Goal: Task Accomplishment & Management: Use online tool/utility

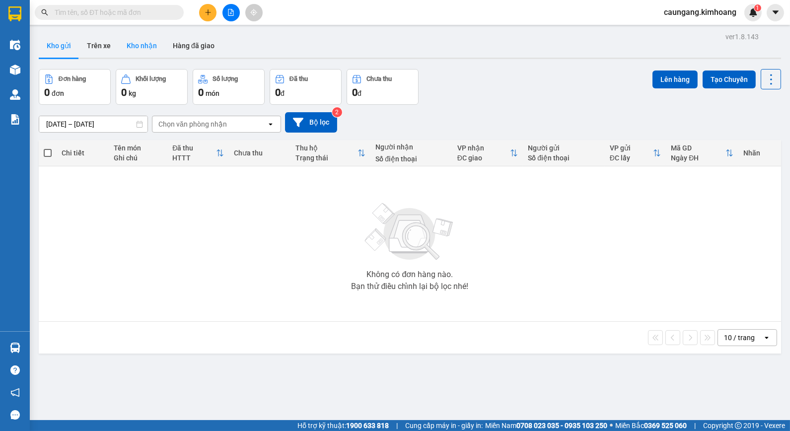
click at [146, 45] on button "Kho nhận" at bounding box center [142, 46] width 46 height 24
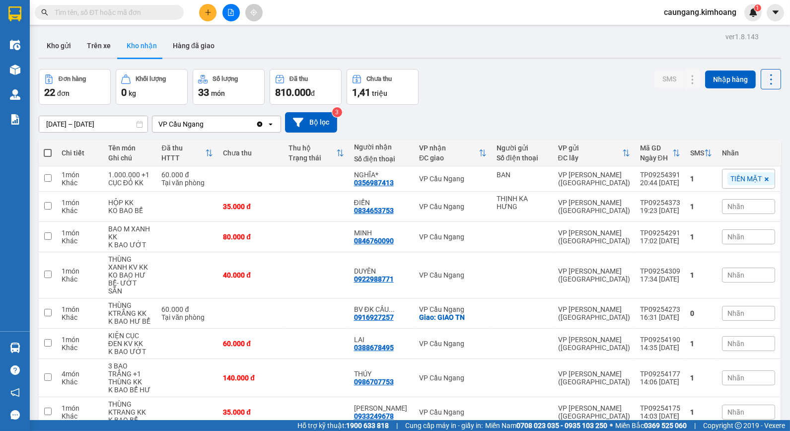
click at [119, 34] on button "Kho nhận" at bounding box center [142, 46] width 46 height 24
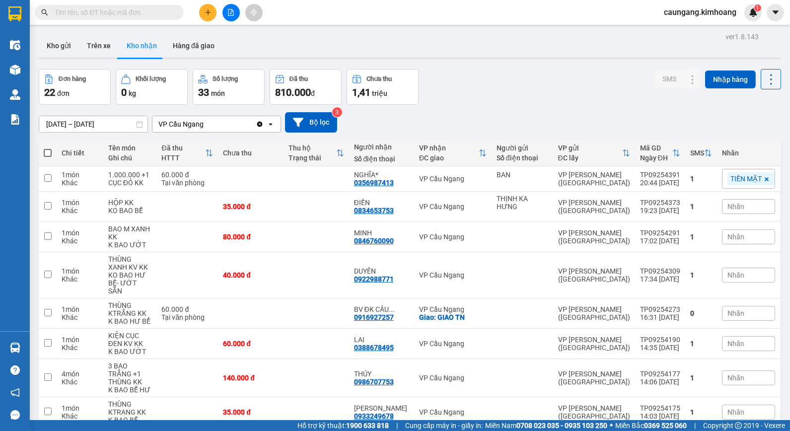
click at [119, 34] on button "Kho nhận" at bounding box center [142, 46] width 46 height 24
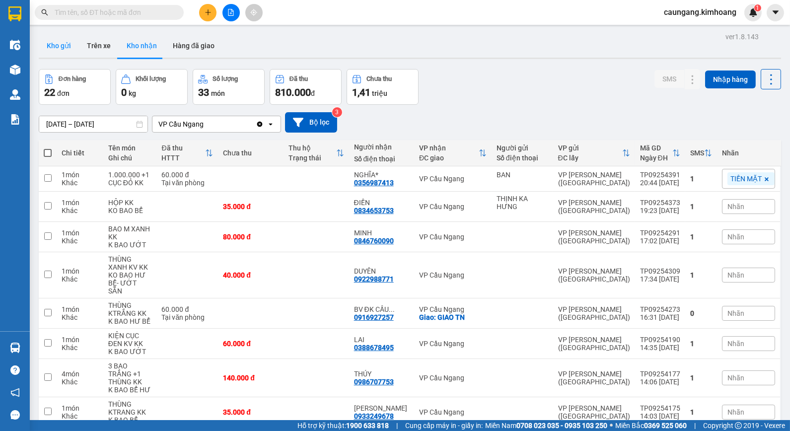
click at [55, 47] on button "Kho gửi" at bounding box center [59, 46] width 40 height 24
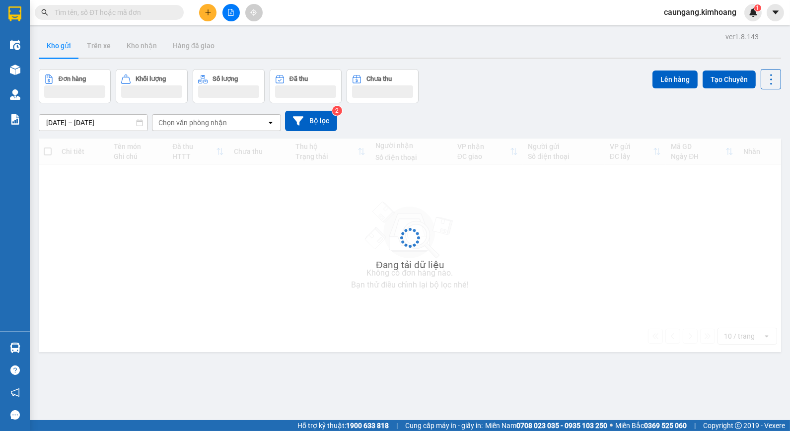
click at [109, 13] on input "text" at bounding box center [113, 12] width 117 height 11
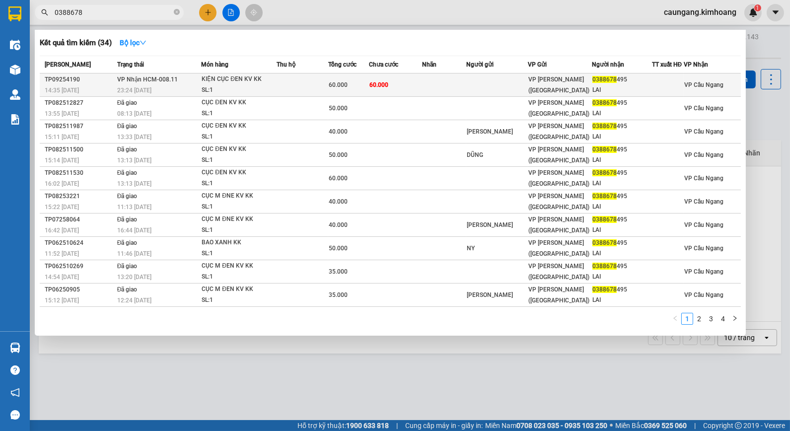
type input "0388678"
click at [430, 82] on td at bounding box center [444, 84] width 44 height 23
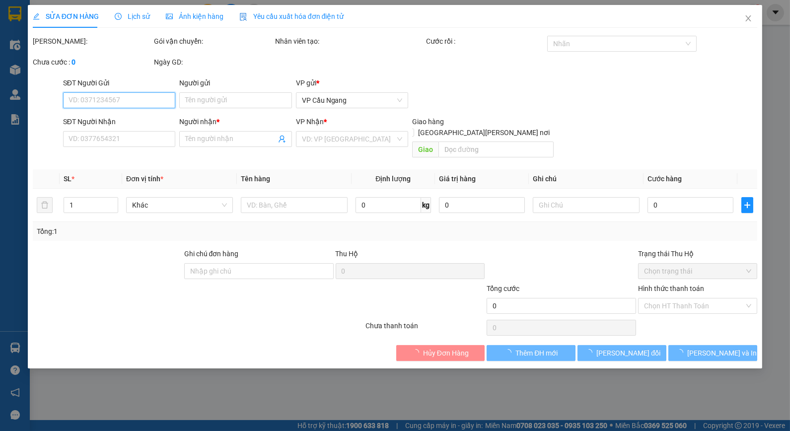
type input "0388678495"
type input "LAI"
type input "60.000"
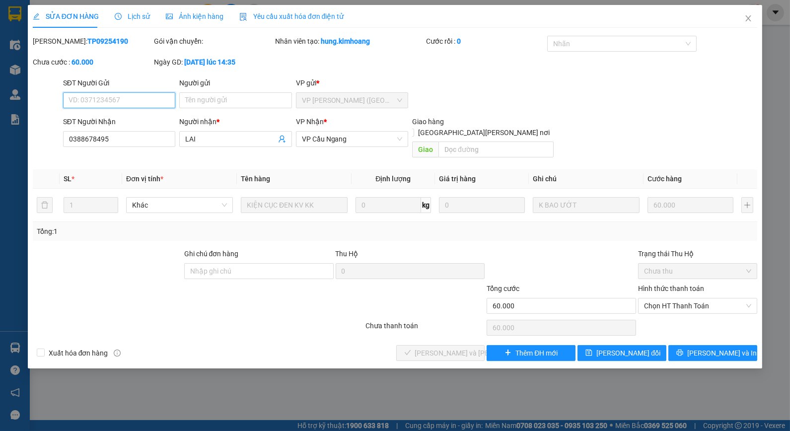
drag, startPoint x: 678, startPoint y: 289, endPoint x: 684, endPoint y: 308, distance: 19.6
click at [680, 298] on span "Chọn HT Thanh Toán" at bounding box center [697, 305] width 107 height 15
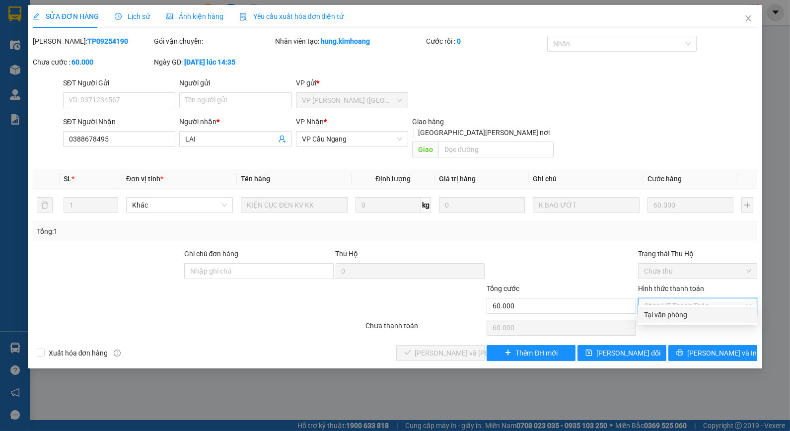
click at [684, 315] on div "Tại văn phòng" at bounding box center [697, 314] width 107 height 11
type input "0"
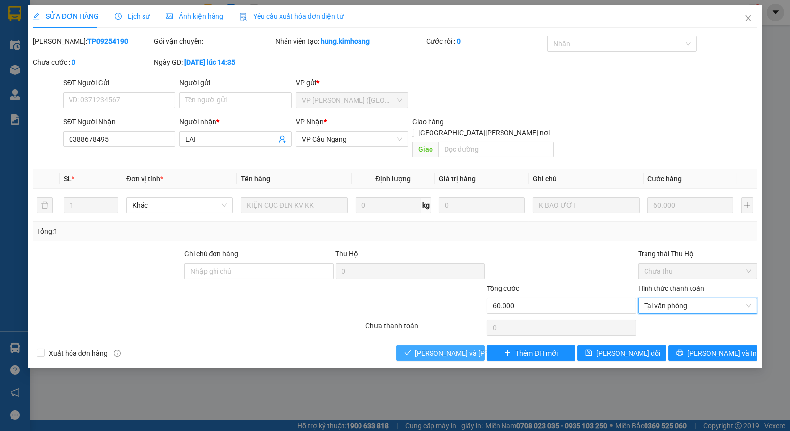
click at [453, 348] on span "[PERSON_NAME] và [PERSON_NAME] hàng" at bounding box center [482, 353] width 134 height 11
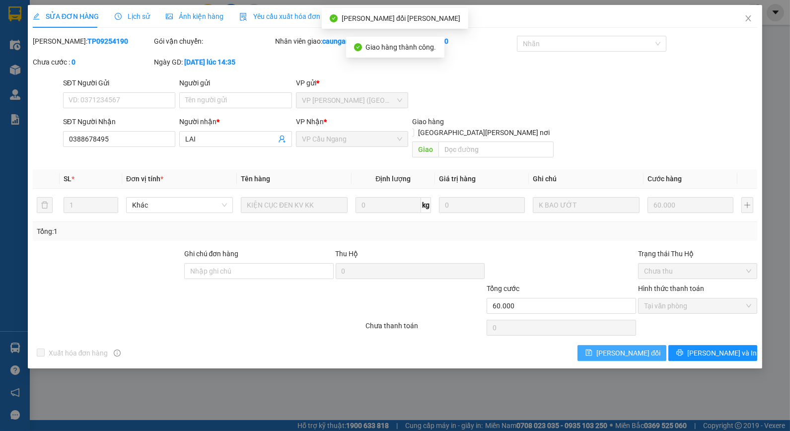
click at [627, 348] on span "[PERSON_NAME] đổi" at bounding box center [628, 353] width 64 height 11
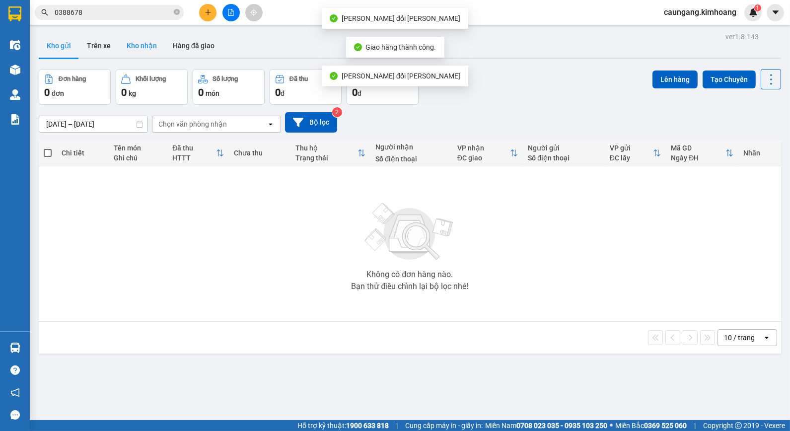
click at [138, 51] on button "Kho nhận" at bounding box center [142, 46] width 46 height 24
